Goal: Information Seeking & Learning: Learn about a topic

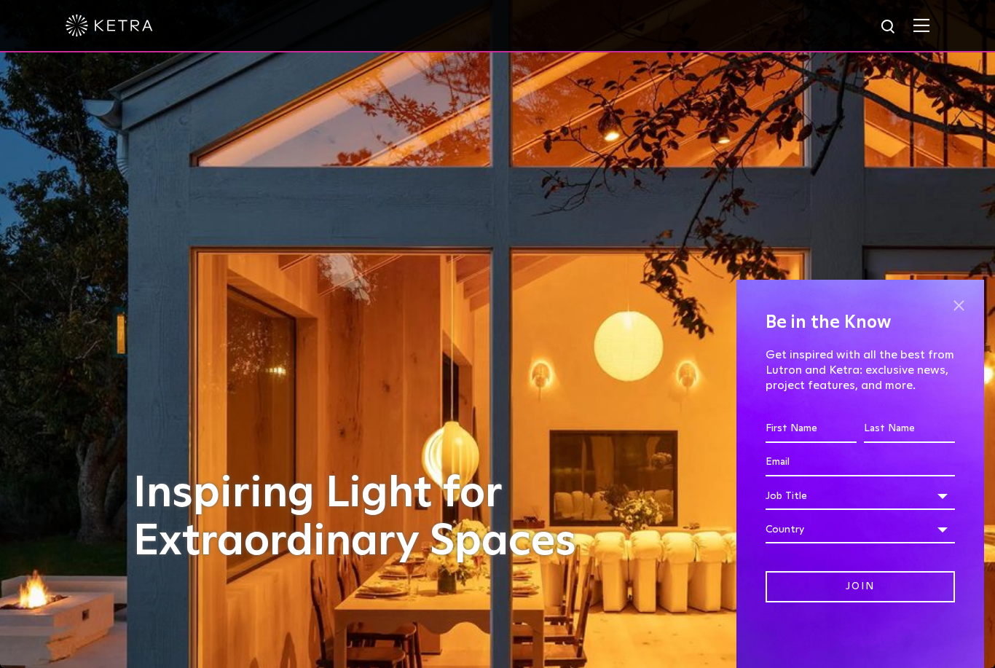
click at [961, 316] on span at bounding box center [959, 305] width 22 height 22
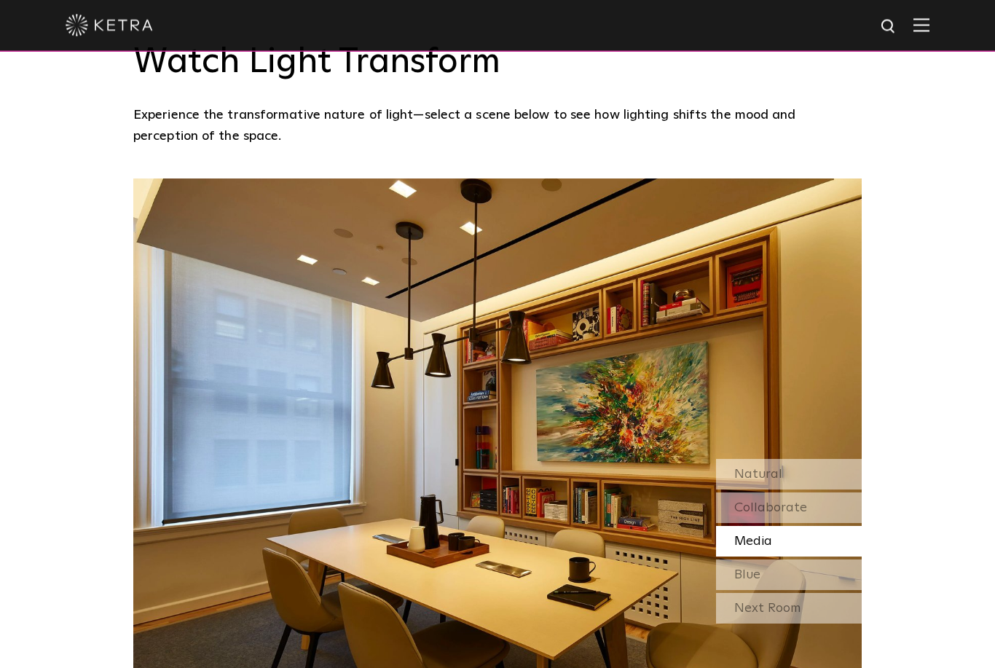
scroll to position [1248, 0]
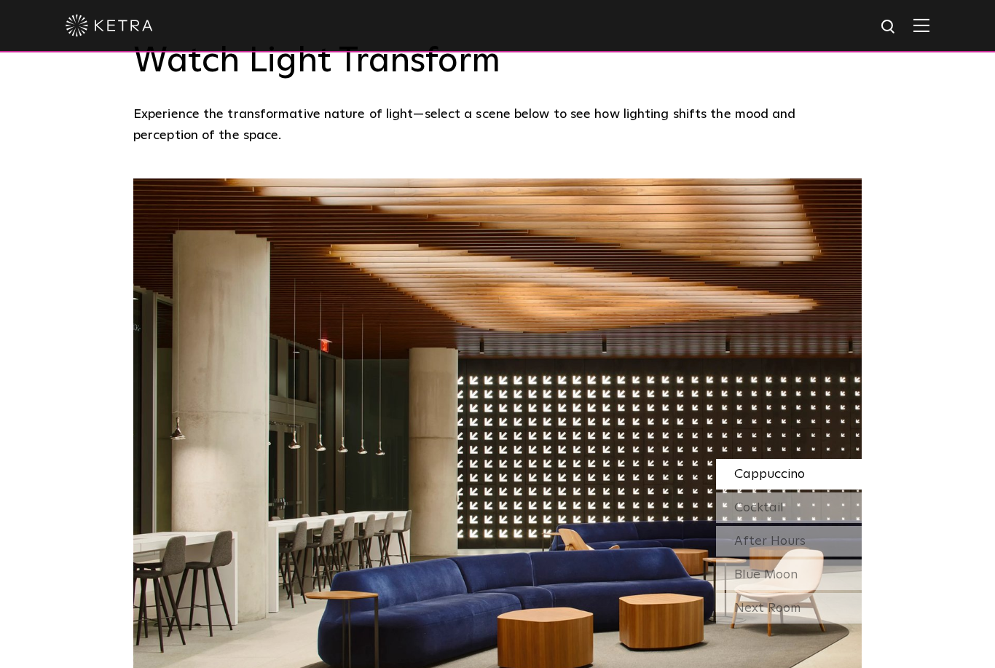
click at [801, 478] on span "Cappuccino" at bounding box center [770, 474] width 71 height 13
click at [783, 510] on span "Cocktail" at bounding box center [760, 507] width 50 height 13
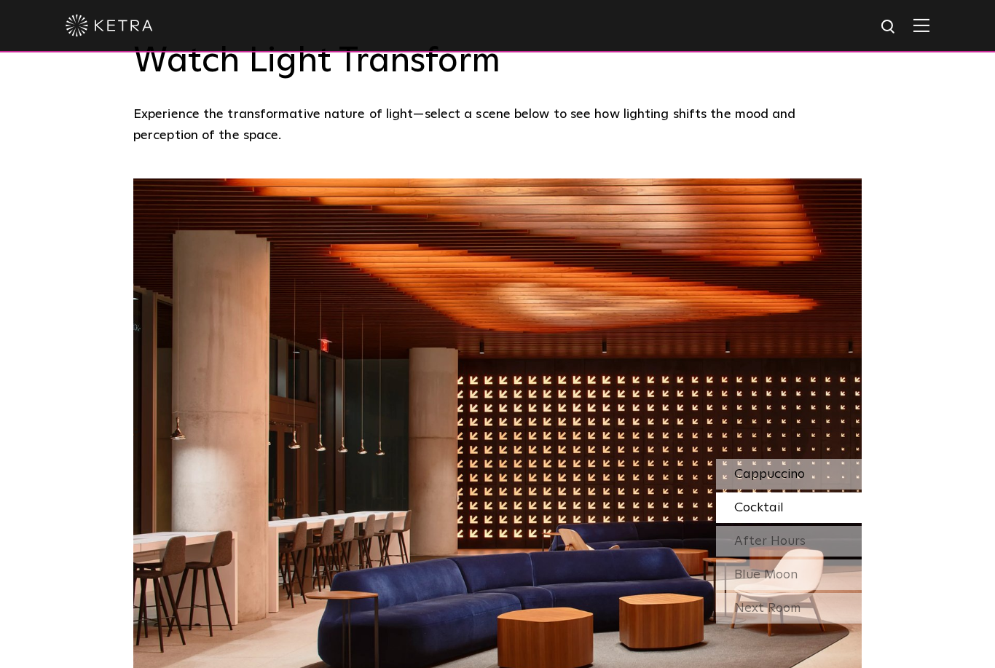
click at [786, 479] on span "Cappuccino" at bounding box center [770, 474] width 71 height 13
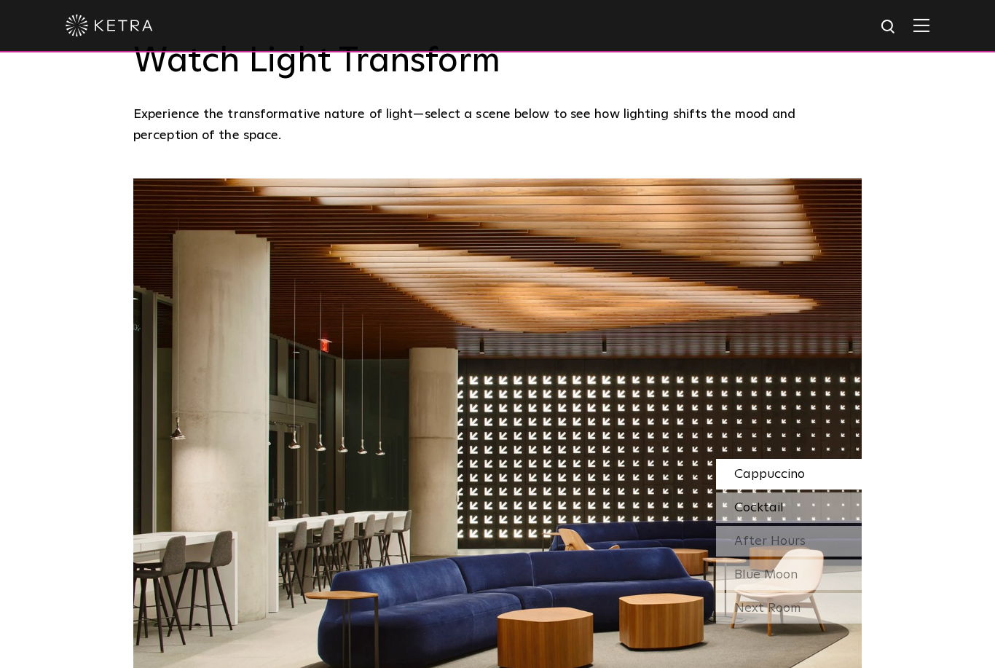
click at [786, 513] on div "Cocktail" at bounding box center [789, 508] width 146 height 31
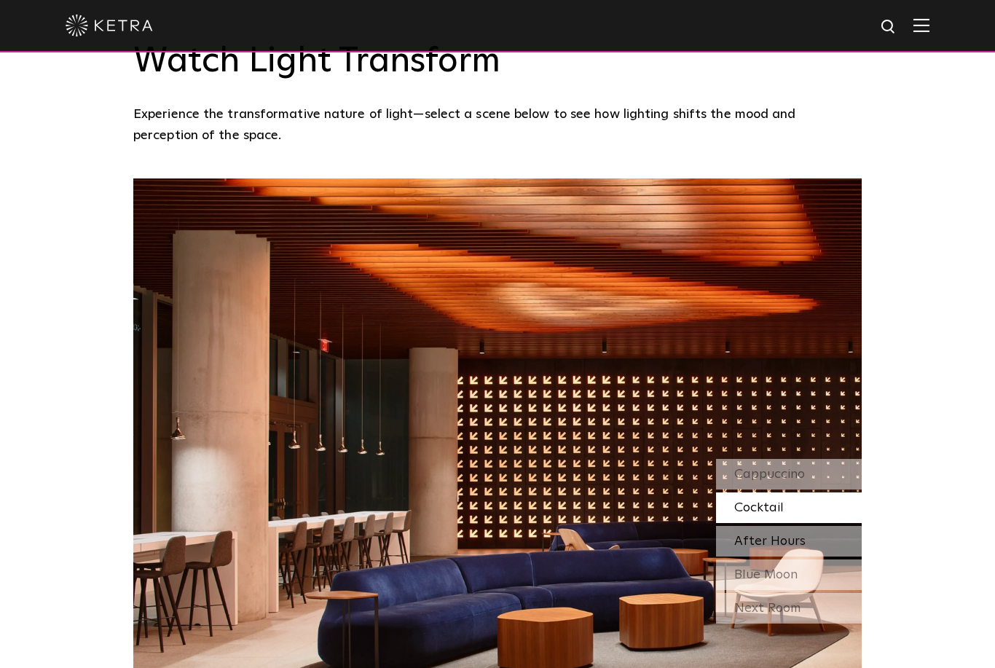
click at [780, 552] on div "After Hours" at bounding box center [789, 541] width 146 height 31
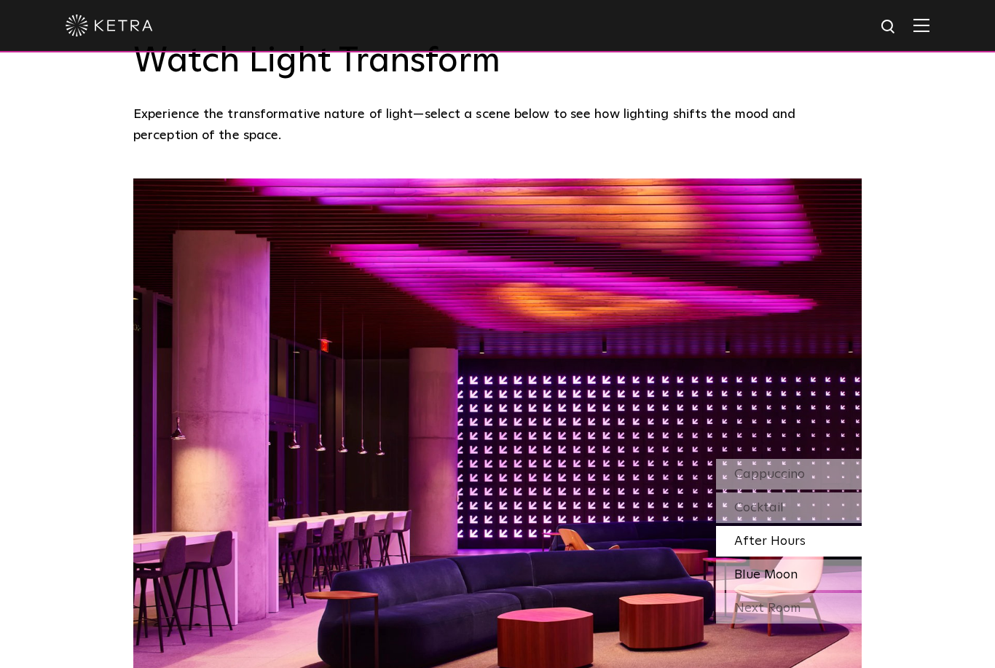
click at [780, 573] on span "Blue Moon" at bounding box center [766, 574] width 63 height 13
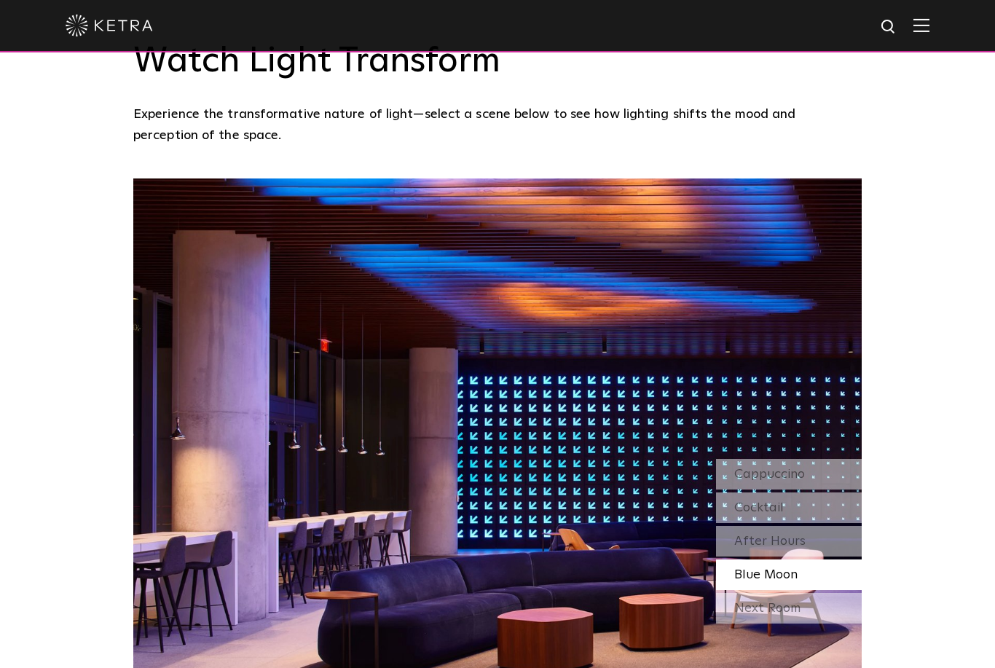
click at [780, 580] on span "Blue Moon" at bounding box center [766, 574] width 63 height 13
click at [780, 619] on div "Next Room" at bounding box center [789, 608] width 146 height 31
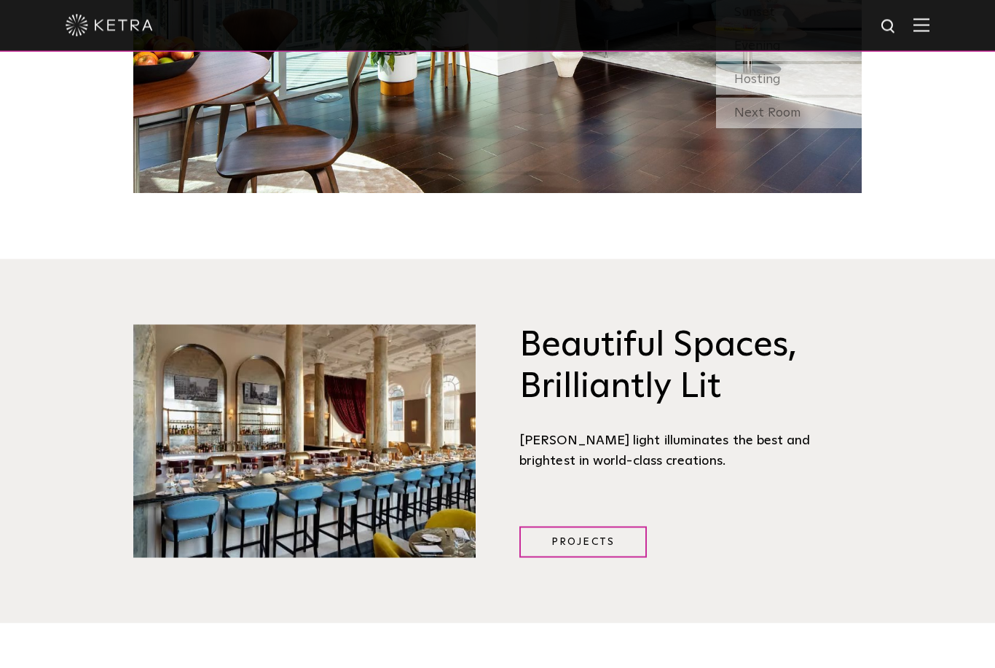
scroll to position [1744, 0]
click at [616, 536] on link "Projects" at bounding box center [584, 541] width 128 height 31
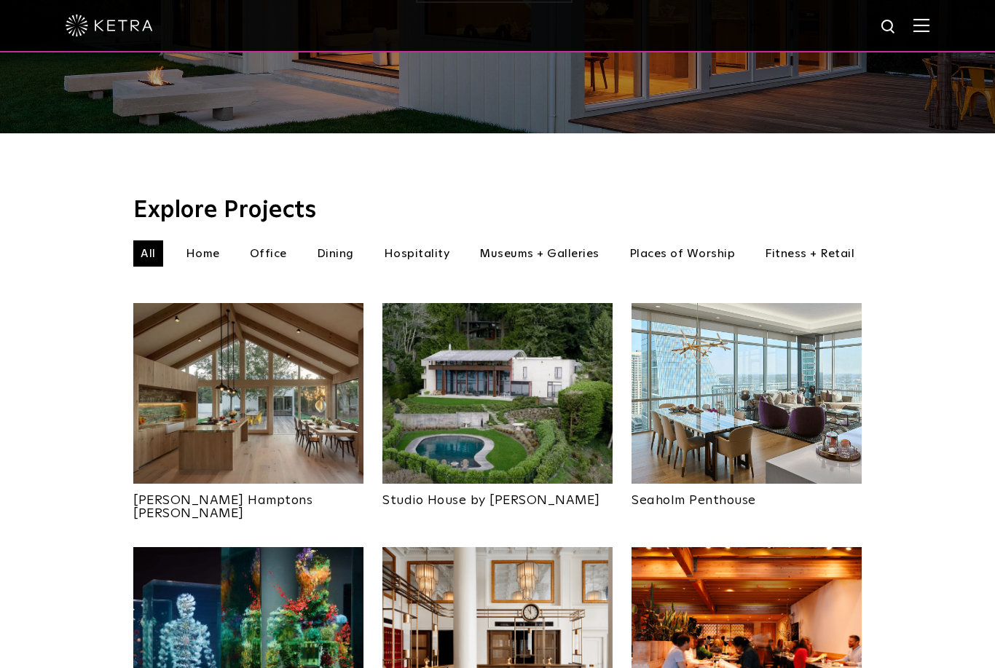
scroll to position [453, 0]
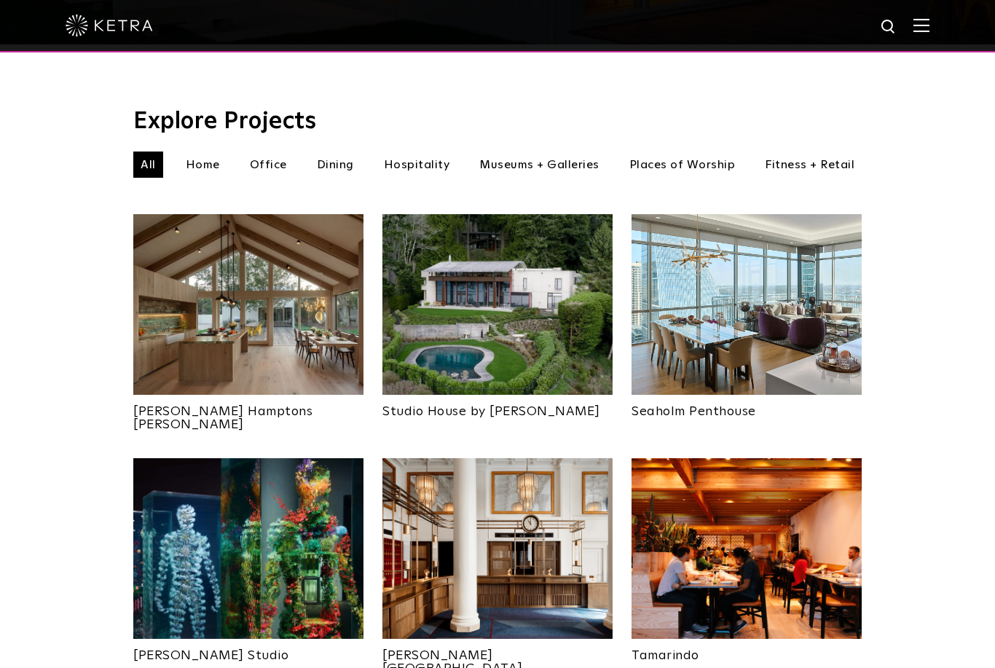
click at [501, 294] on img at bounding box center [498, 304] width 230 height 181
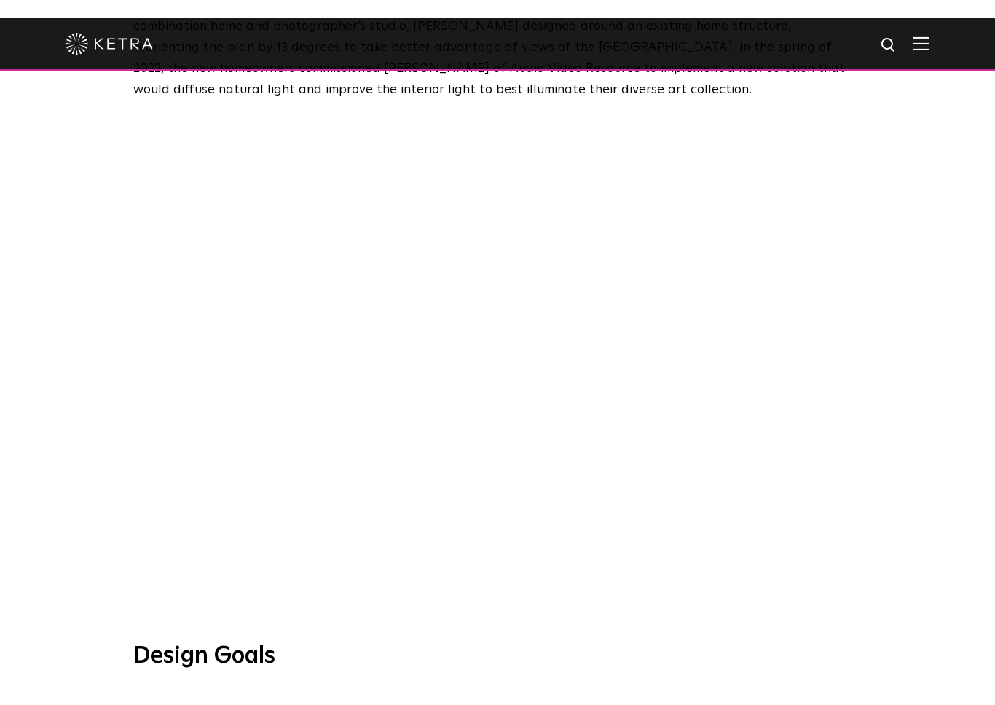
scroll to position [17, 0]
